Goal: Find specific page/section: Find specific page/section

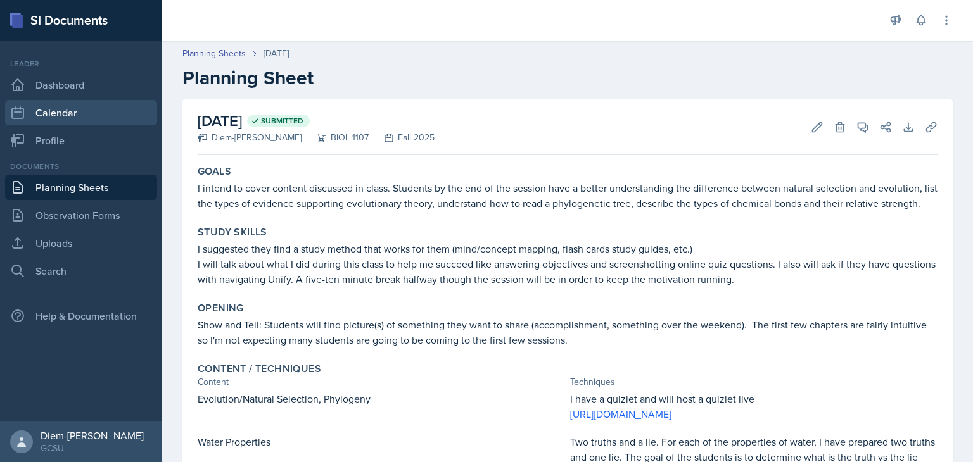
click at [70, 113] on link "Calendar" at bounding box center [81, 112] width 152 height 25
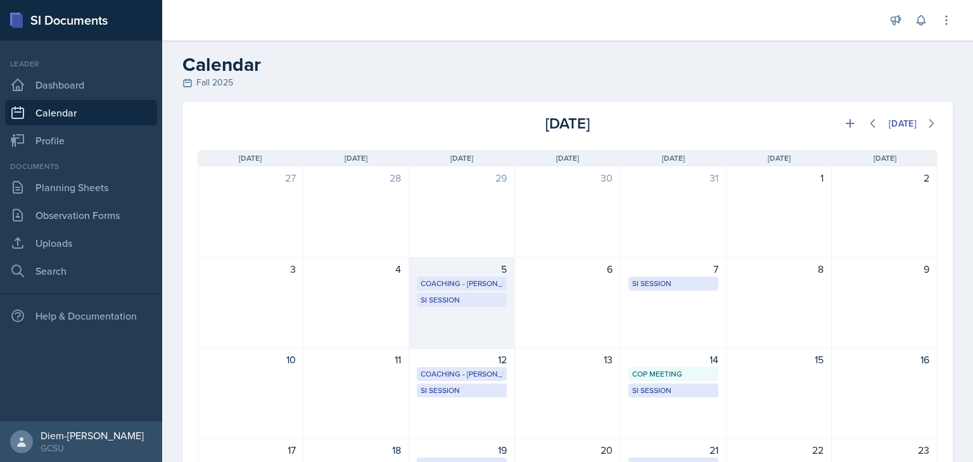
click at [479, 279] on div "Coaching - [PERSON_NAME]" at bounding box center [462, 283] width 82 height 11
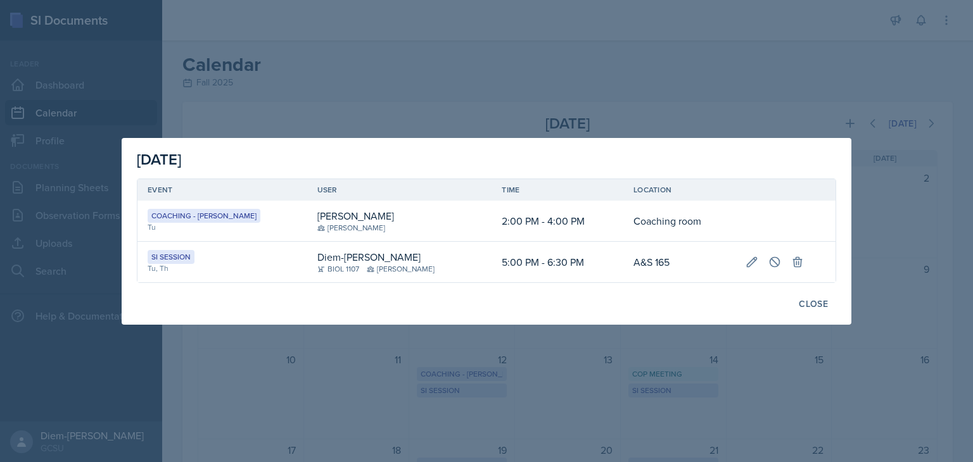
click at [602, 71] on div at bounding box center [486, 231] width 973 height 462
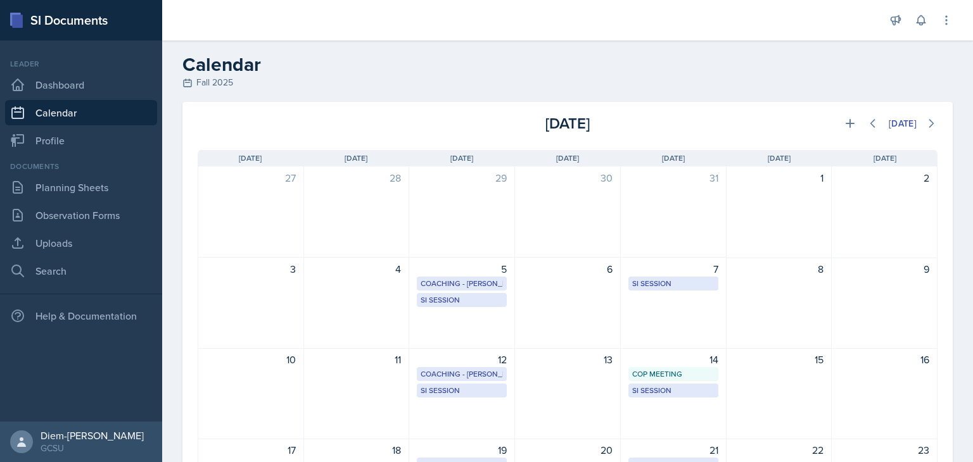
scroll to position [230, 0]
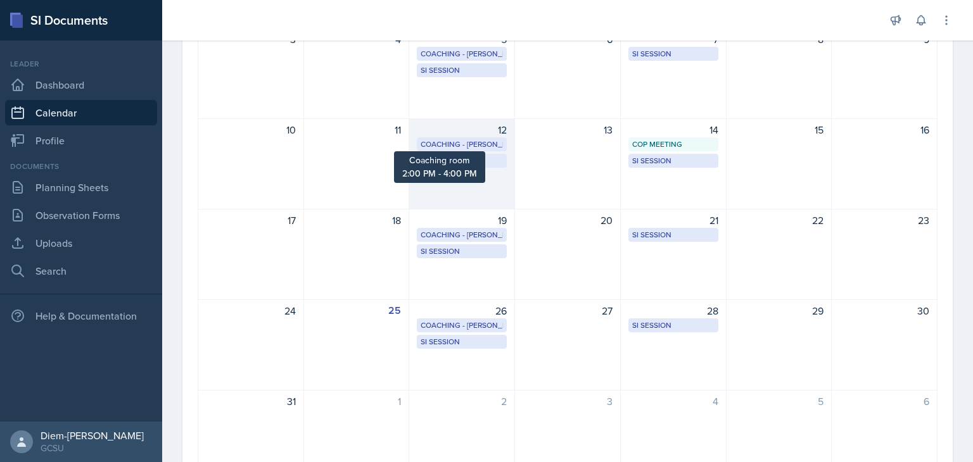
click at [481, 149] on div "Coaching - [PERSON_NAME]" at bounding box center [462, 144] width 82 height 11
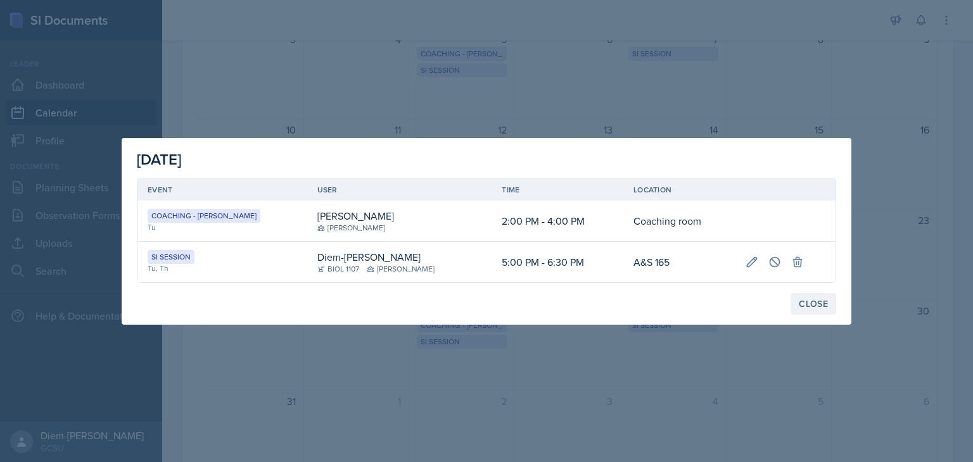
click at [808, 305] on div "Close" at bounding box center [813, 304] width 29 height 10
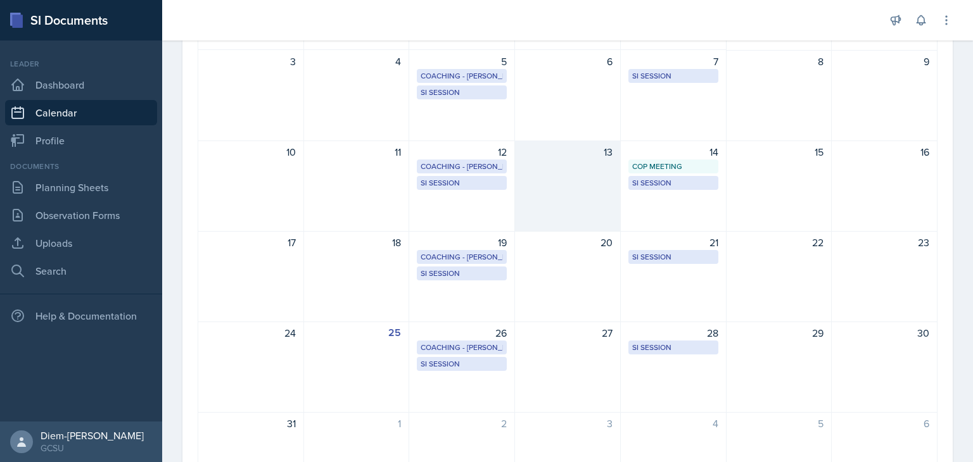
scroll to position [0, 0]
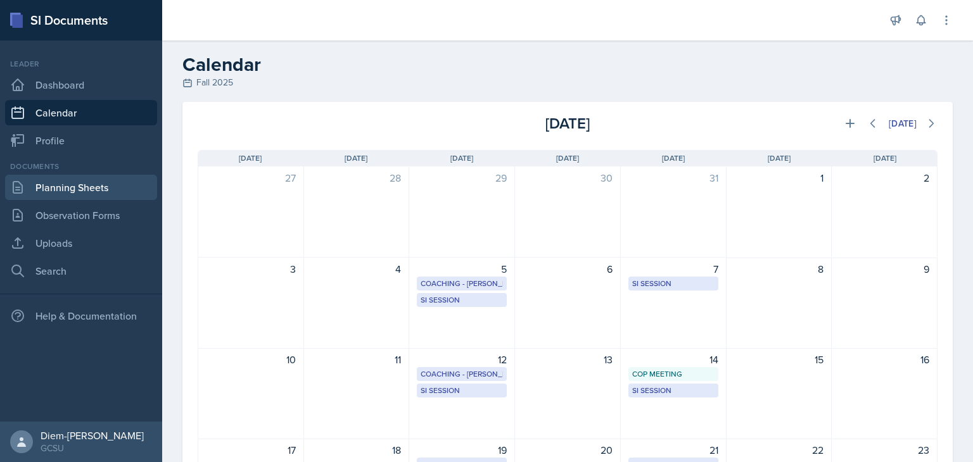
click at [62, 190] on link "Planning Sheets" at bounding box center [81, 187] width 152 height 25
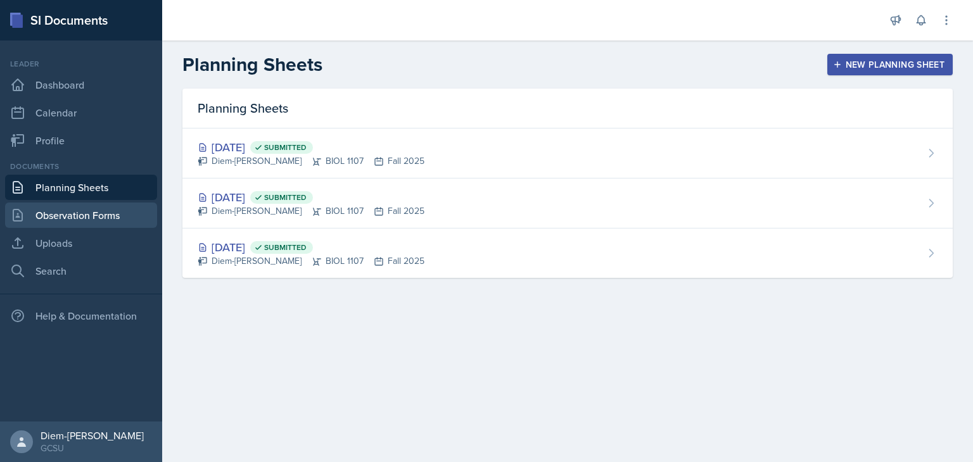
click at [61, 217] on link "Observation Forms" at bounding box center [81, 215] width 152 height 25
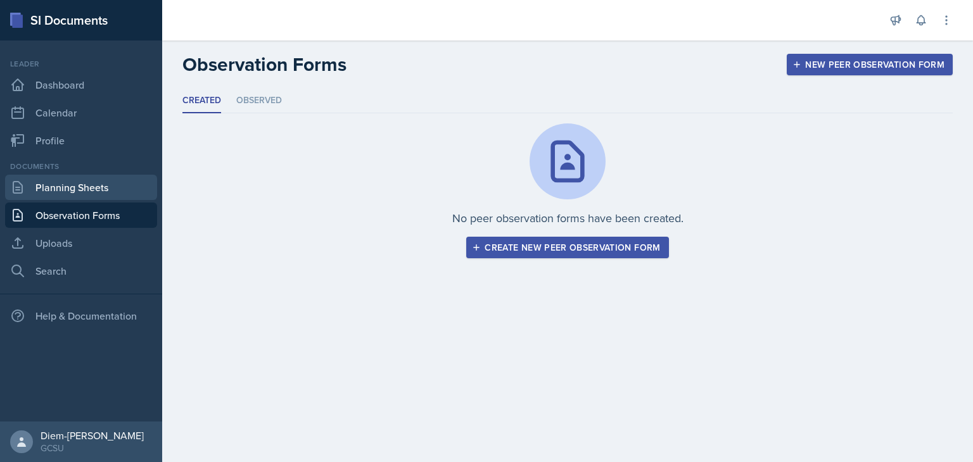
click at [79, 195] on link "Planning Sheets" at bounding box center [81, 187] width 152 height 25
